Goal: Information Seeking & Learning: Learn about a topic

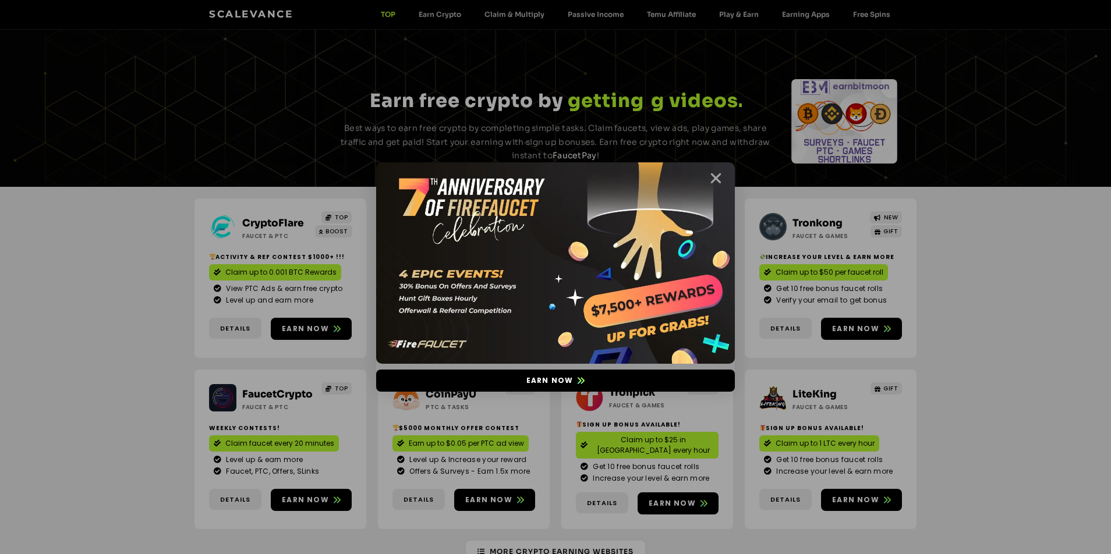
click at [716, 175] on icon "Close" at bounding box center [716, 178] width 15 height 15
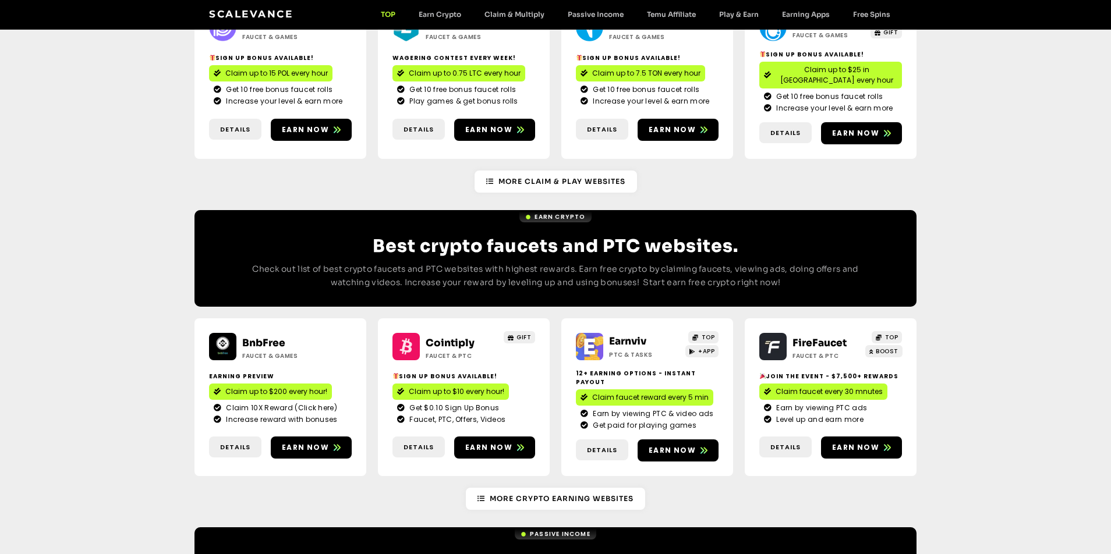
scroll to position [847, 0]
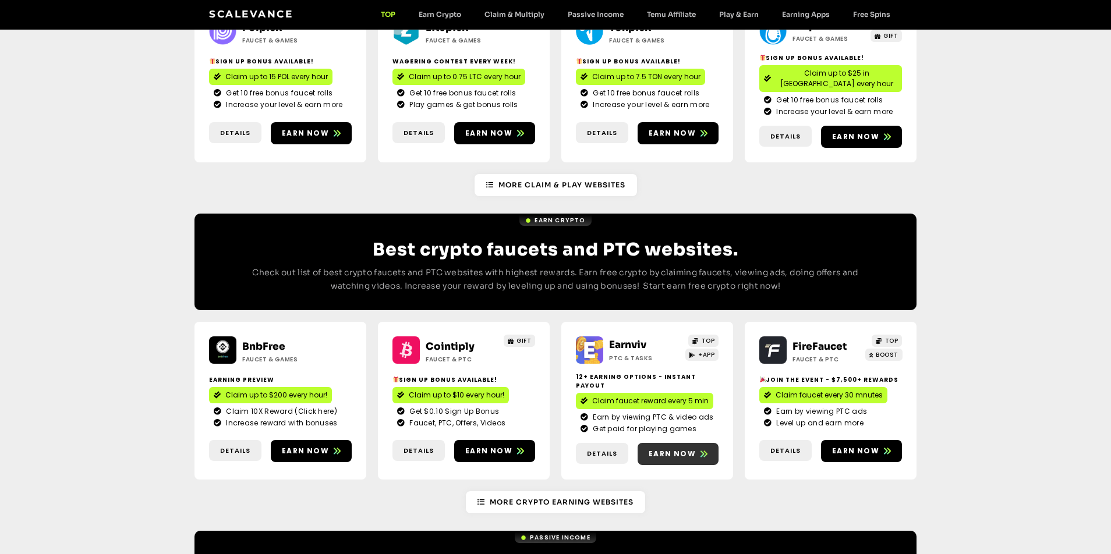
click at [657, 449] on span "Earn now" at bounding box center [672, 454] width 47 height 10
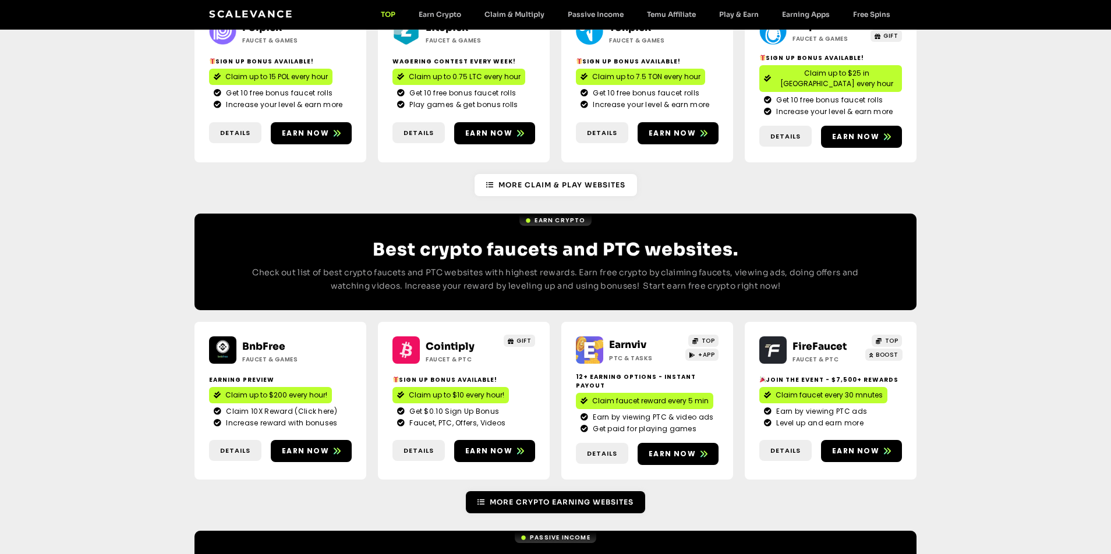
click at [582, 497] on span "More Crypto earning Websites" at bounding box center [562, 502] width 144 height 10
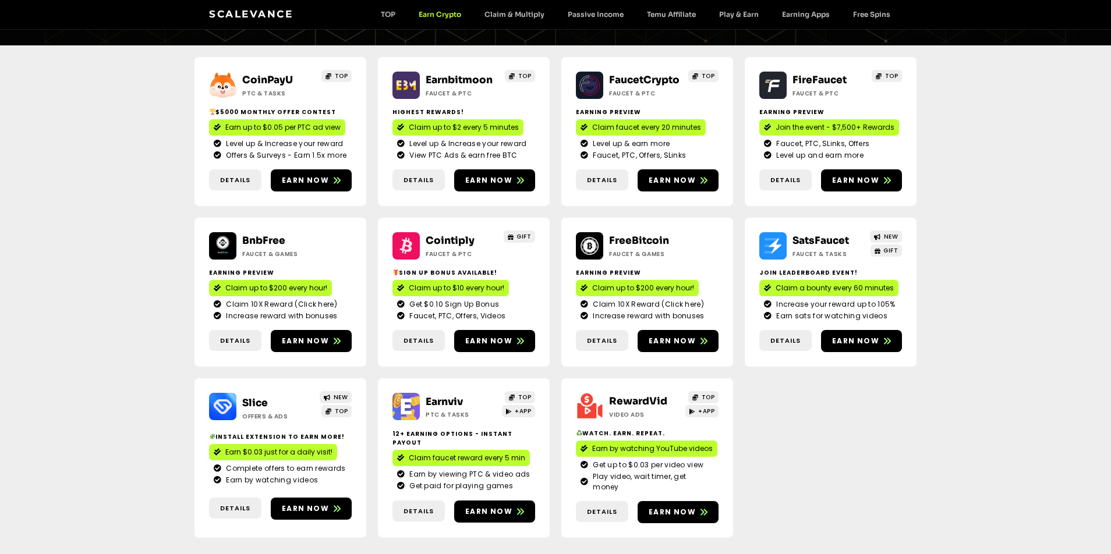
scroll to position [133, 0]
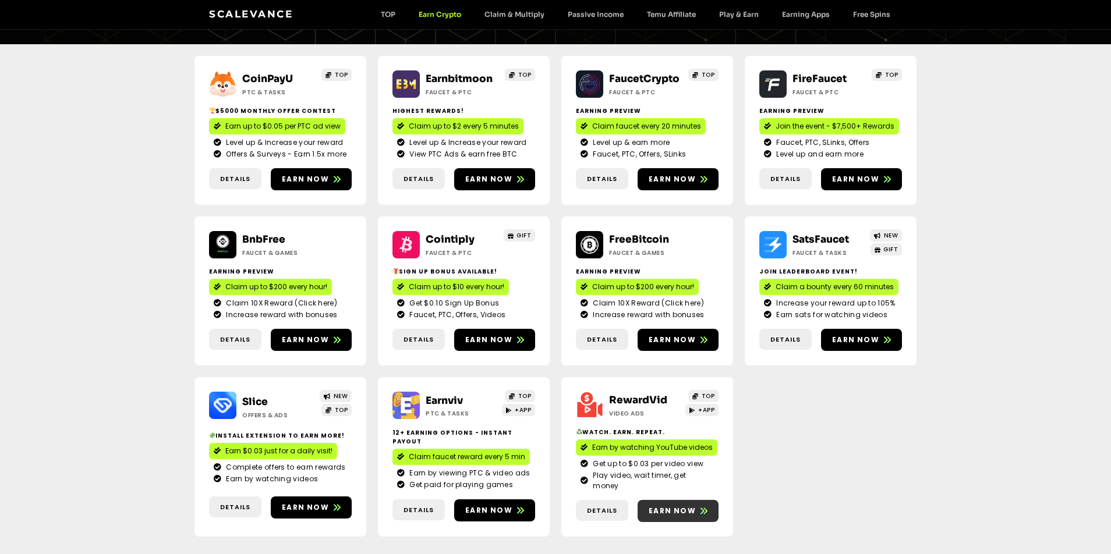
click at [679, 506] on span "Earn now" at bounding box center [672, 511] width 47 height 10
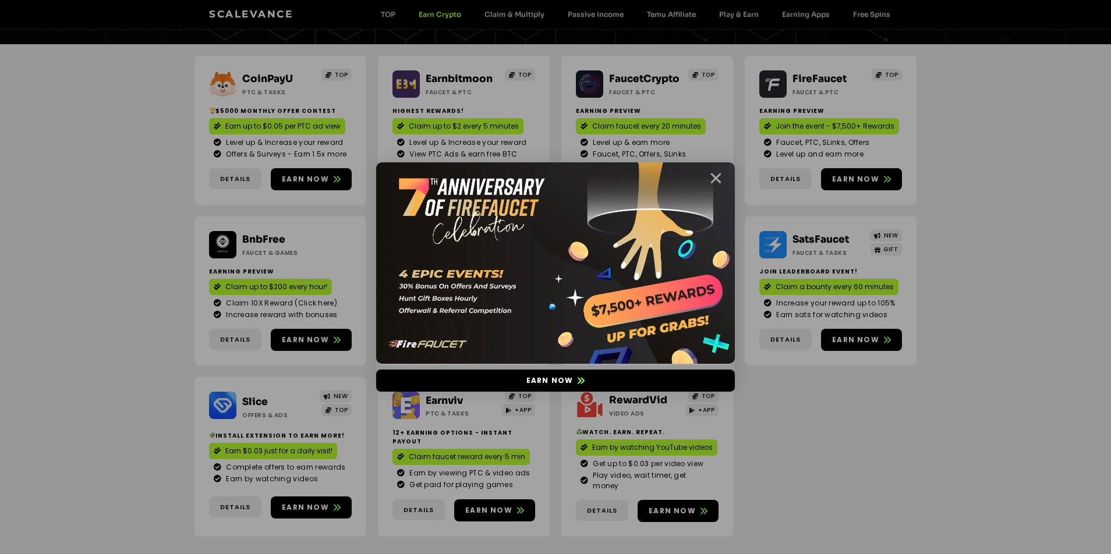
click at [718, 175] on icon "Close" at bounding box center [716, 178] width 15 height 15
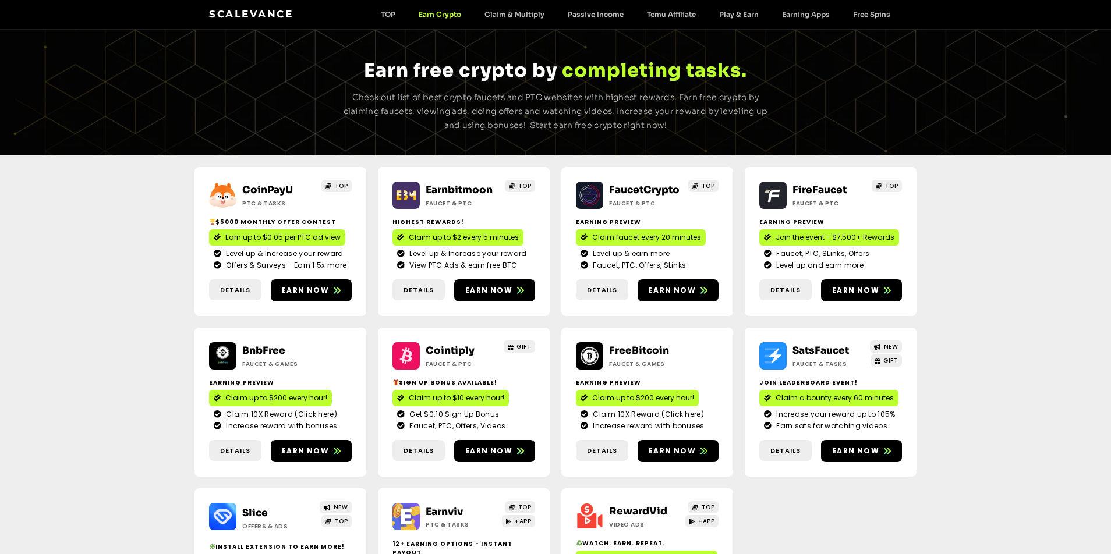
scroll to position [0, 0]
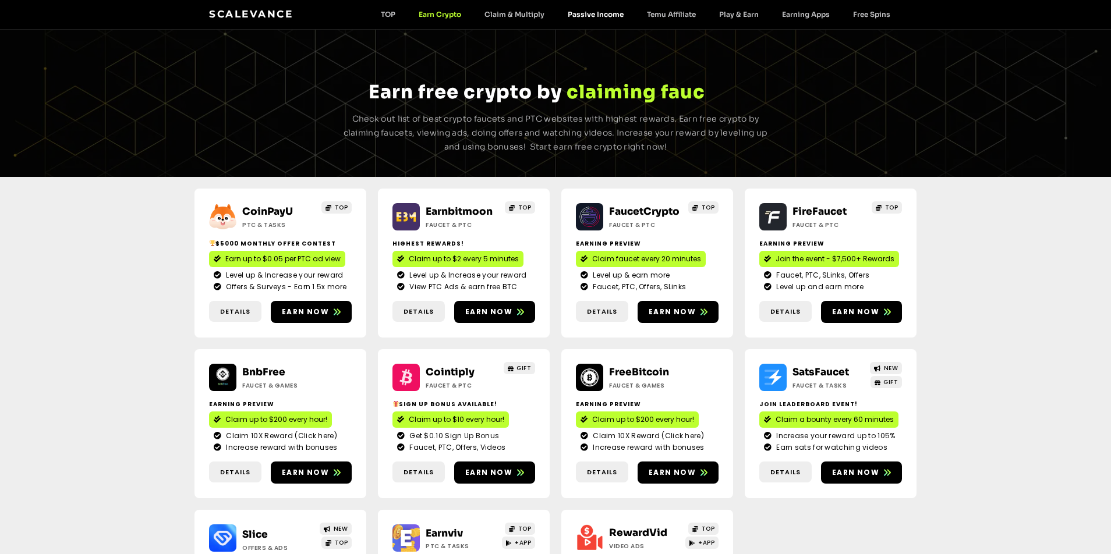
click at [590, 13] on link "Passive Income" at bounding box center [595, 14] width 79 height 9
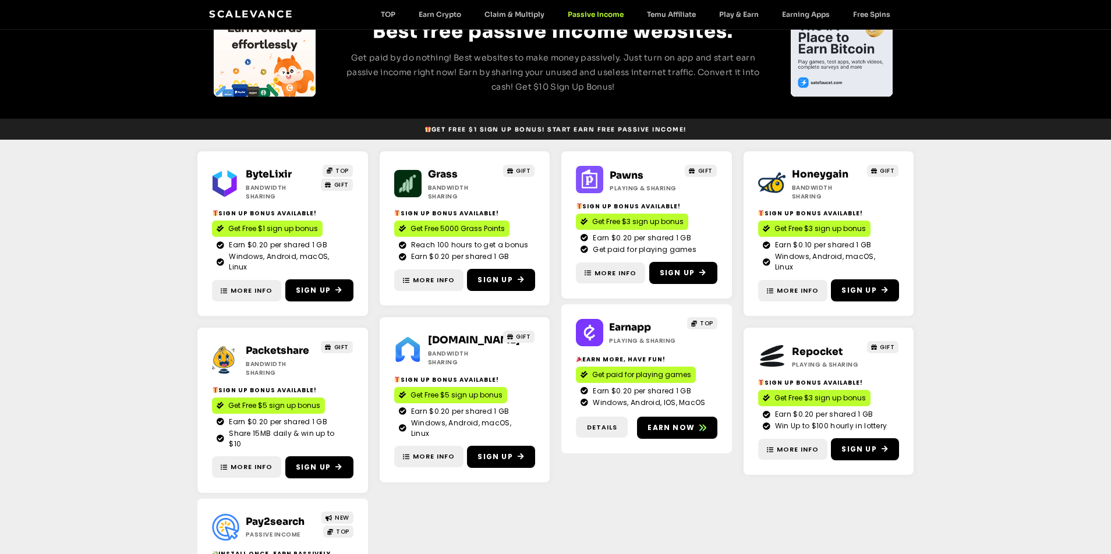
scroll to position [128, 0]
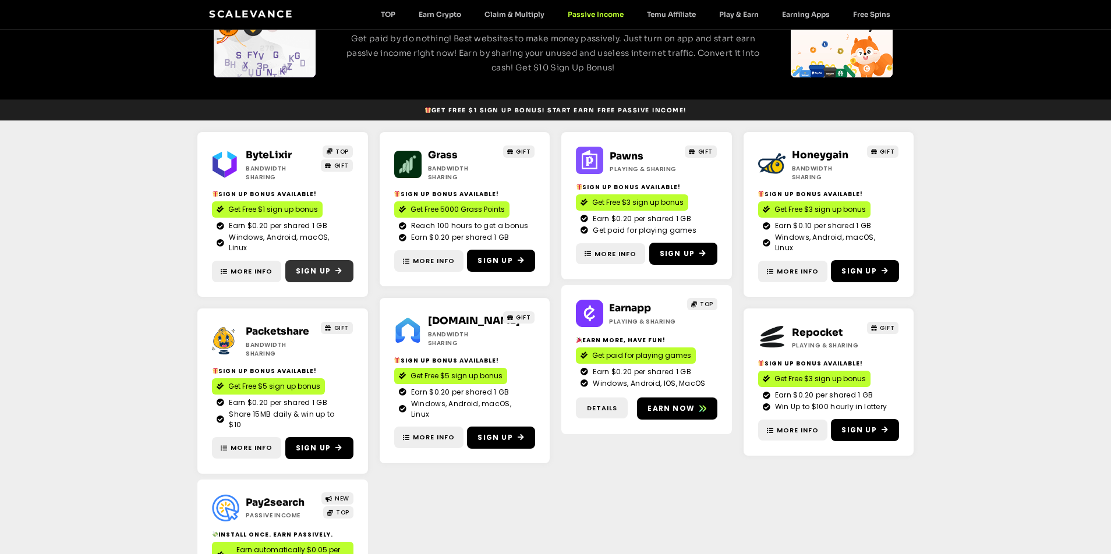
click at [327, 266] on span "Sign Up" at bounding box center [313, 271] width 35 height 10
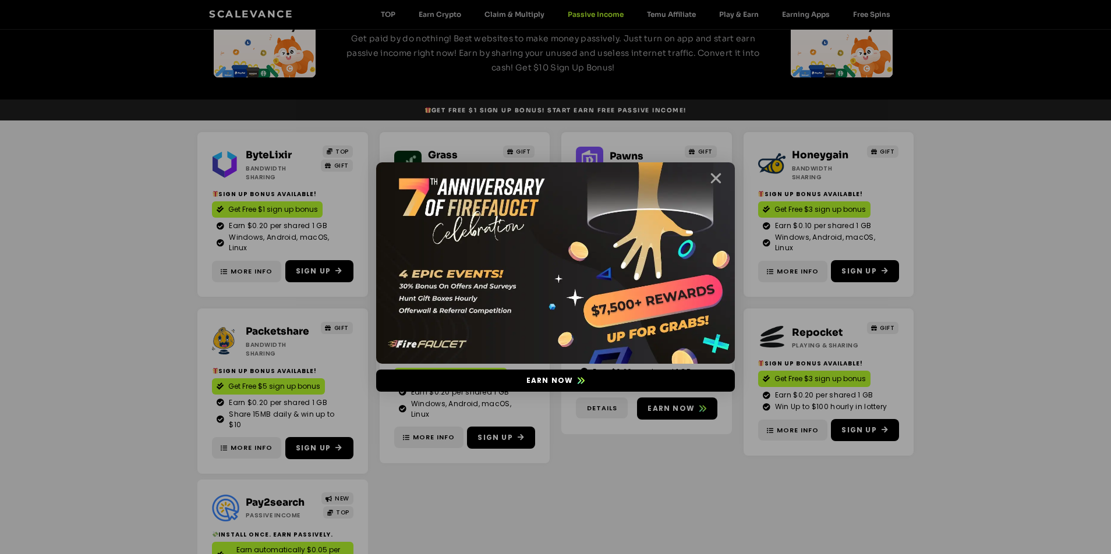
click at [713, 175] on icon "Close" at bounding box center [716, 178] width 15 height 15
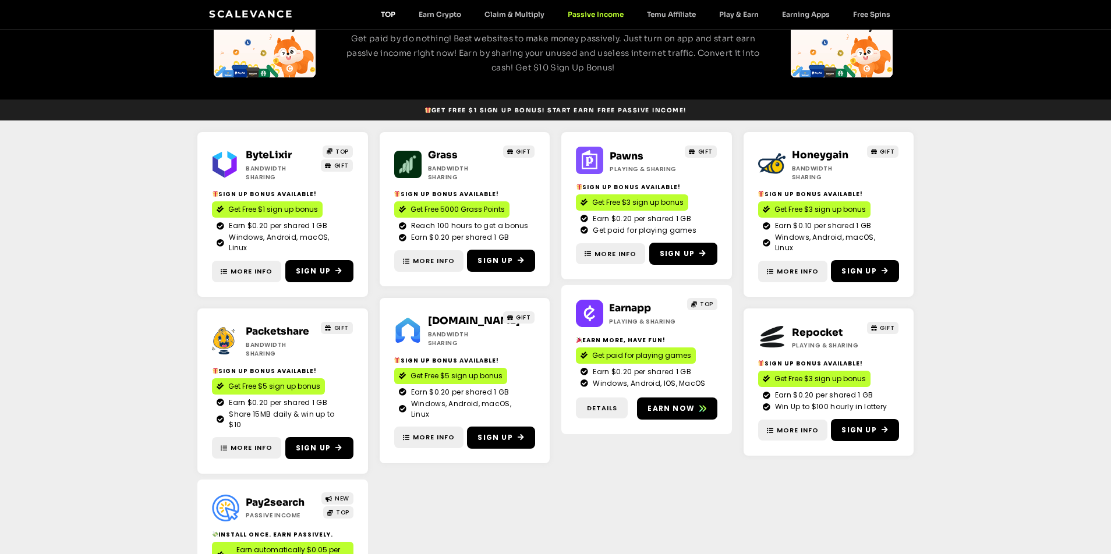
click at [386, 10] on link "TOP" at bounding box center [388, 14] width 38 height 9
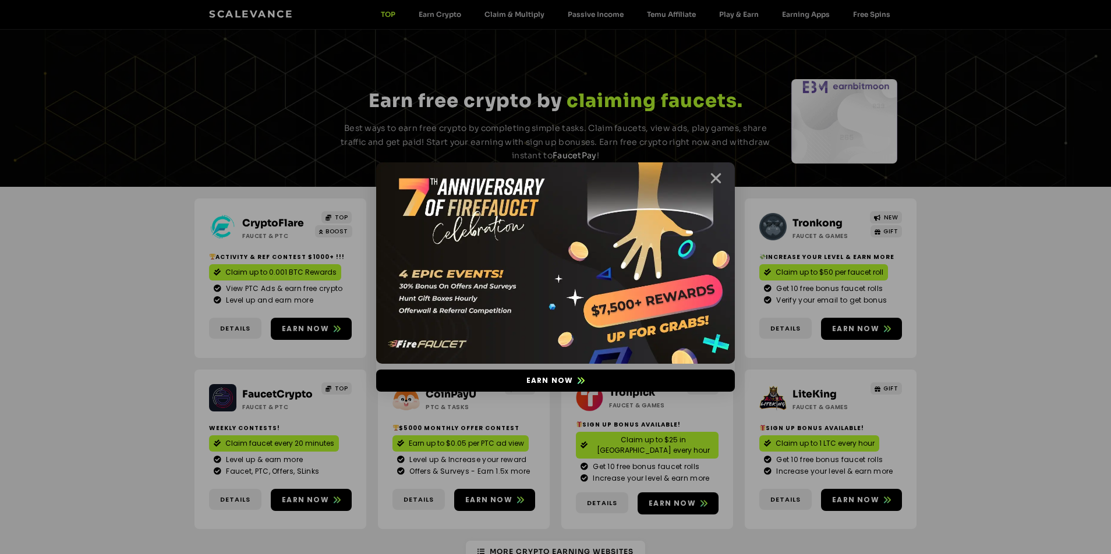
click at [718, 176] on icon "Close" at bounding box center [716, 178] width 15 height 15
